Goal: Task Accomplishment & Management: Use online tool/utility

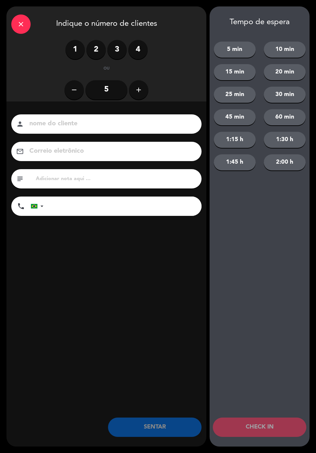
click at [101, 45] on label "2" at bounding box center [95, 49] width 19 height 19
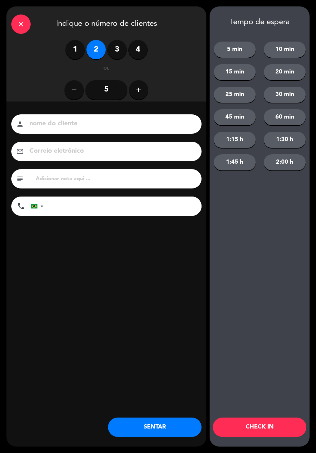
click at [100, 124] on input at bounding box center [111, 123] width 164 height 11
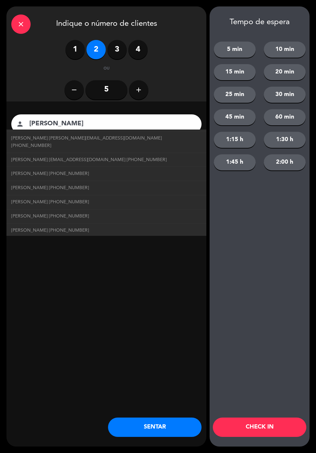
scroll to position [160, 0]
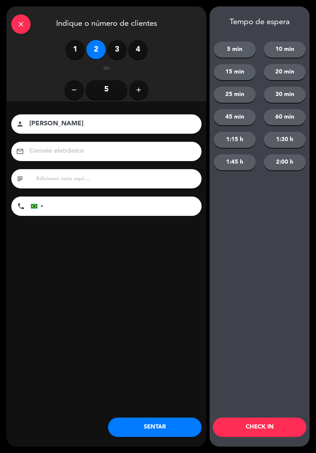
click at [125, 112] on div "nome do cliente person [PERSON_NAME] eletrônico email subject phone [GEOGRAPHIC…" at bounding box center [106, 176] width 200 height 149
click at [103, 120] on input "[PERSON_NAME]" at bounding box center [111, 123] width 164 height 11
type input "[PERSON_NAME]"
click at [123, 211] on input "tel" at bounding box center [126, 206] width 152 height 19
type input "62982279420"
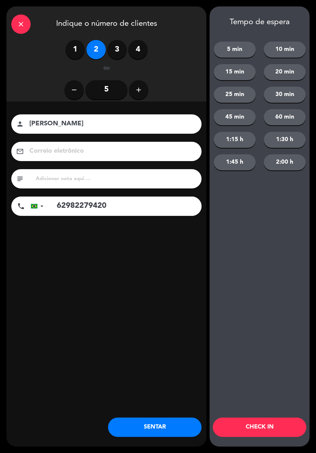
click at [123, 119] on input "[PERSON_NAME]" at bounding box center [111, 123] width 164 height 11
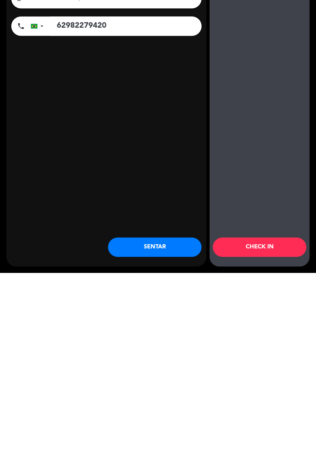
scroll to position [0, 0]
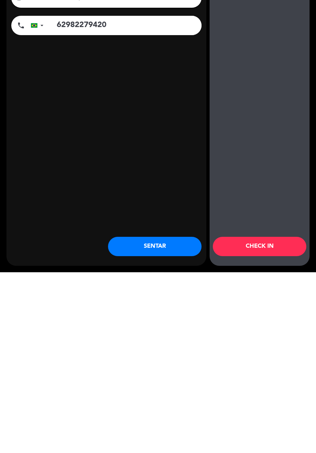
click at [165, 431] on button "SENTAR" at bounding box center [155, 427] width 94 height 19
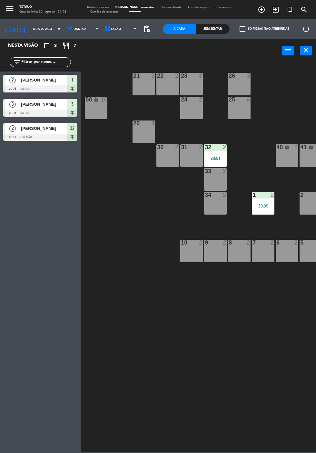
click at [0, 347] on div "Nesta visão crop_square 3 restaurant 7 filter_list 2 [PERSON_NAME] 20:35 MESAS …" at bounding box center [40, 246] width 81 height 415
click at [265, 9] on icon "exit_to_app" at bounding box center [262, 10] width 8 height 8
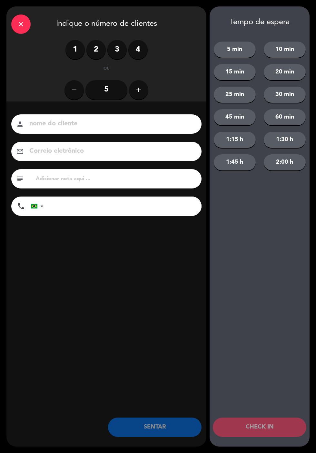
click at [88, 49] on label "2" at bounding box center [95, 49] width 19 height 19
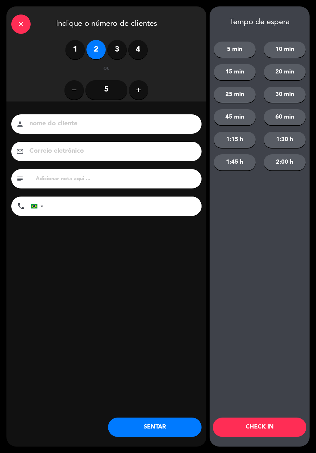
click at [120, 125] on input at bounding box center [111, 123] width 164 height 11
click at [88, 122] on input at bounding box center [111, 123] width 164 height 11
click at [103, 120] on input "Quetsia" at bounding box center [111, 123] width 164 height 11
type input "Quetsia"
click at [125, 205] on input "tel" at bounding box center [126, 206] width 152 height 19
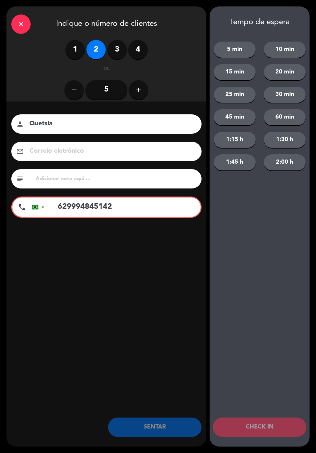
click at [74, 208] on input "629994845142" at bounding box center [126, 207] width 150 height 19
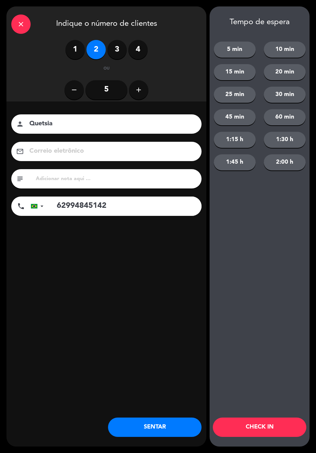
type input "62994845142"
click at [104, 108] on div "nome do cliente person Quetsia Correio eletrônico email subject phone United St…" at bounding box center [106, 176] width 200 height 149
click at [152, 129] on input "Quetsia" at bounding box center [111, 123] width 164 height 11
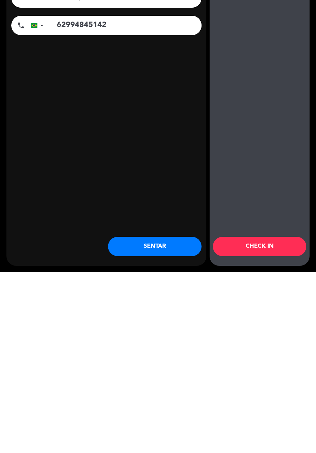
click at [172, 431] on button "SENTAR" at bounding box center [155, 427] width 94 height 19
